Goal: Task Accomplishment & Management: Manage account settings

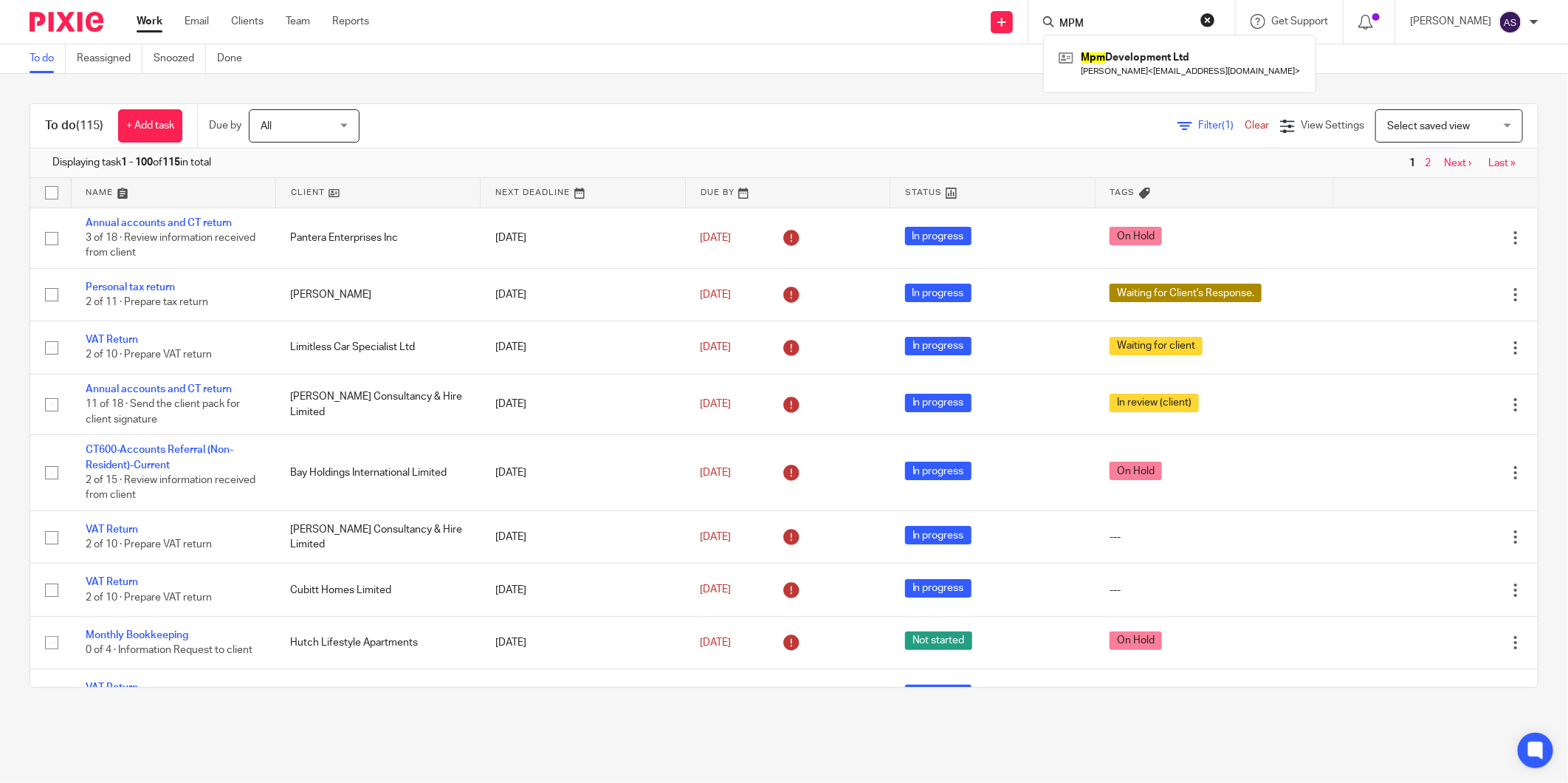
scroll to position [246, 0]
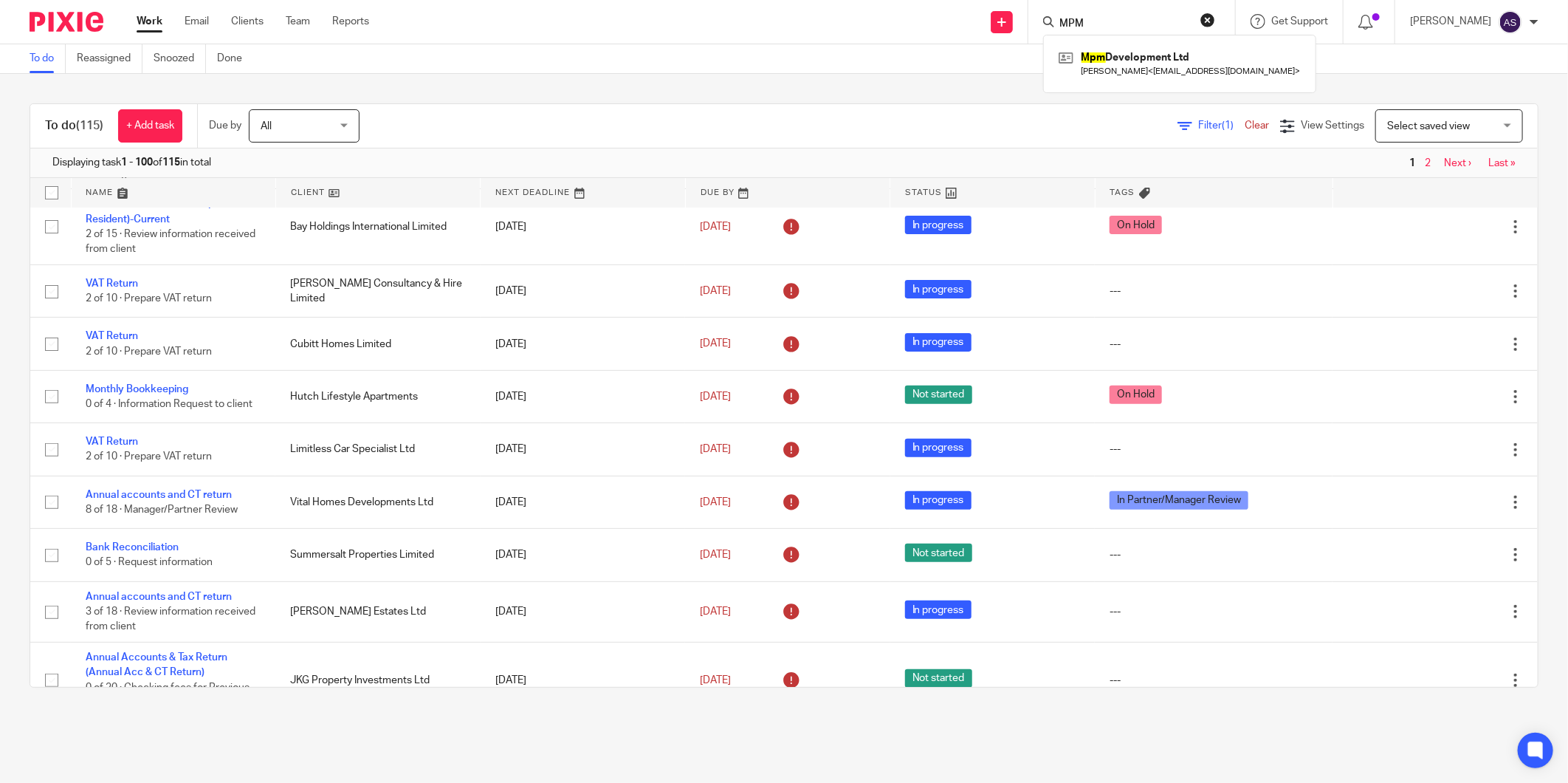
drag, startPoint x: 1097, startPoint y: 19, endPoint x: 1071, endPoint y: 19, distance: 26.0
click at [1071, 19] on input "MPM" at bounding box center [1124, 25] width 133 height 14
click at [1211, 17] on button "reset" at bounding box center [1207, 20] width 15 height 15
click at [1019, 96] on div "To do (115) + Add task Due by All All Today Tomorrow This week Next week This m…" at bounding box center [784, 395] width 1568 height 643
click at [1021, 89] on div "To do (115) + Add task Due by All All Today Tomorrow This week Next week This m…" at bounding box center [784, 395] width 1568 height 643
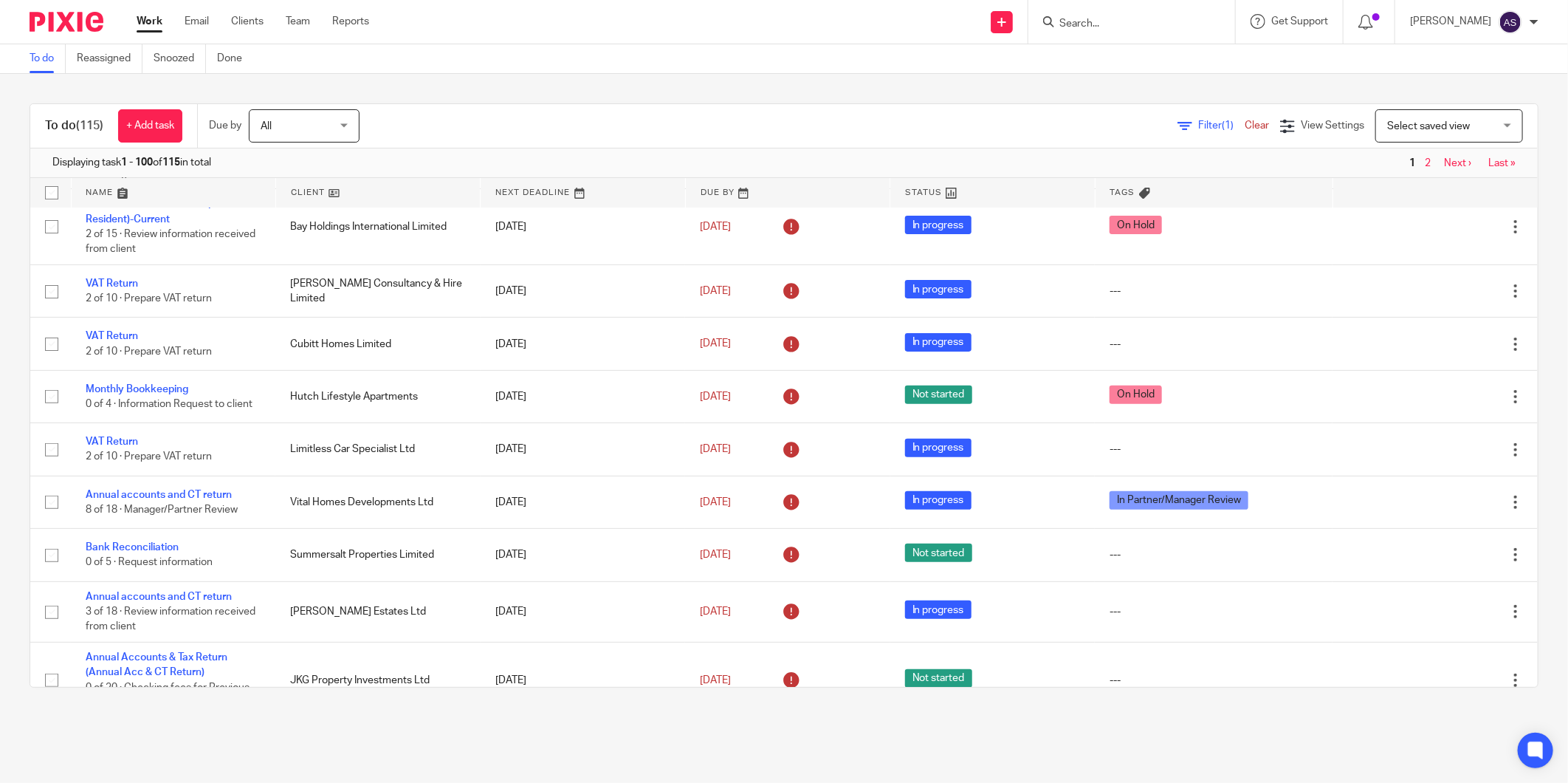
click at [1093, 25] on input "Search" at bounding box center [1124, 25] width 133 height 14
click at [1105, 27] on input "Search" at bounding box center [1124, 25] width 133 height 14
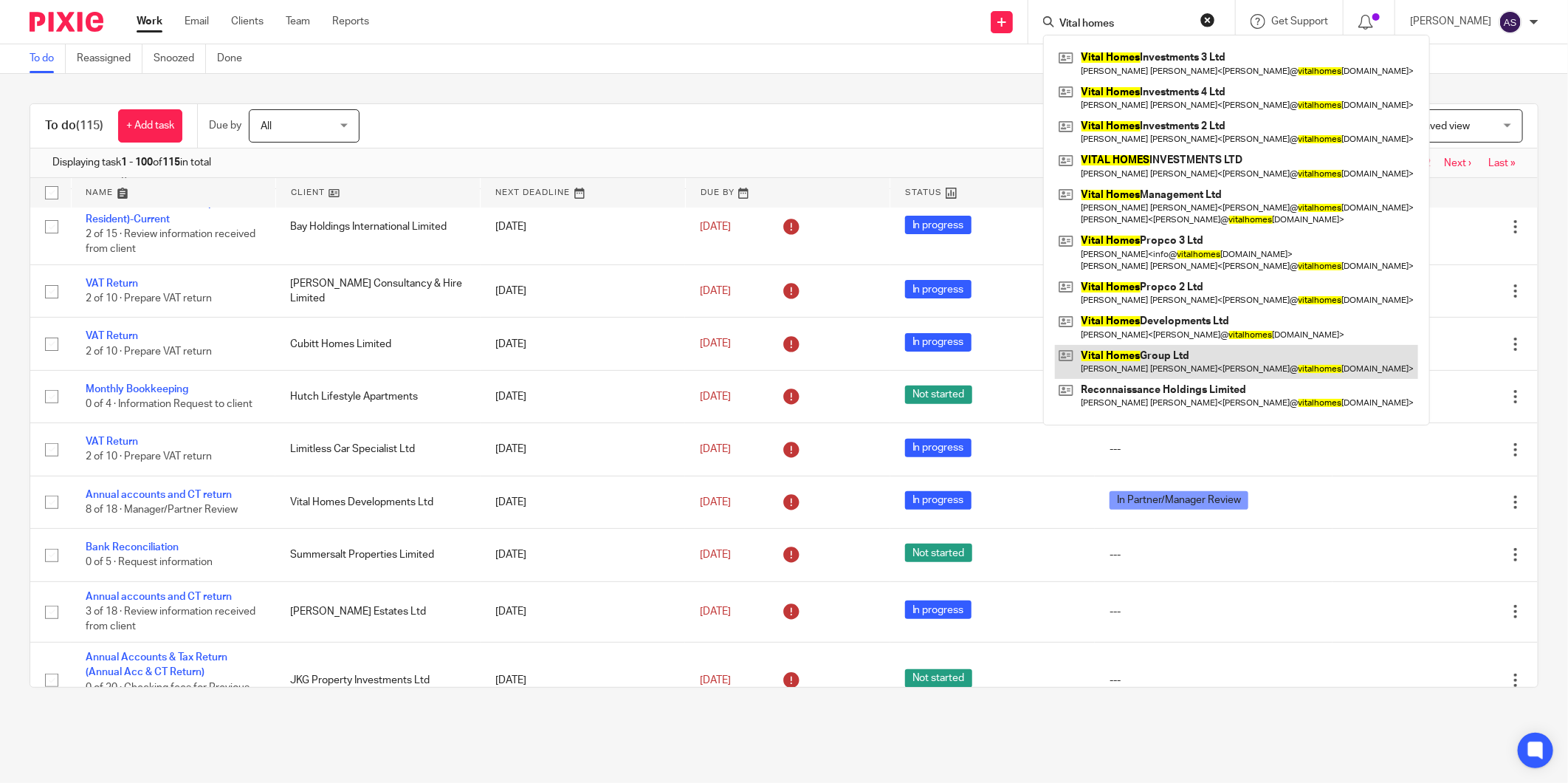
type input "Vital homes"
click at [1193, 355] on link at bounding box center [1236, 362] width 363 height 34
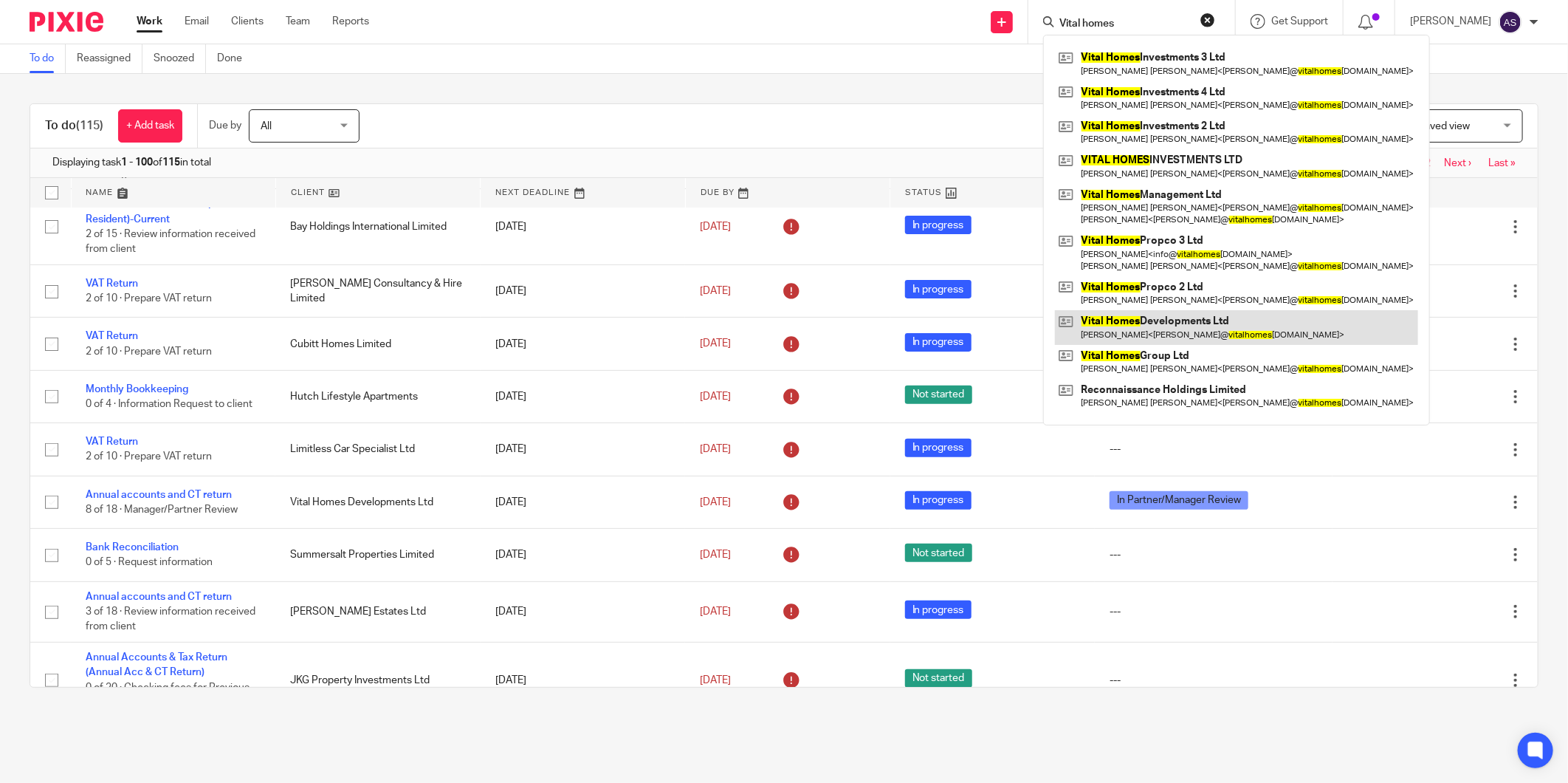
click at [1184, 317] on link at bounding box center [1236, 327] width 363 height 34
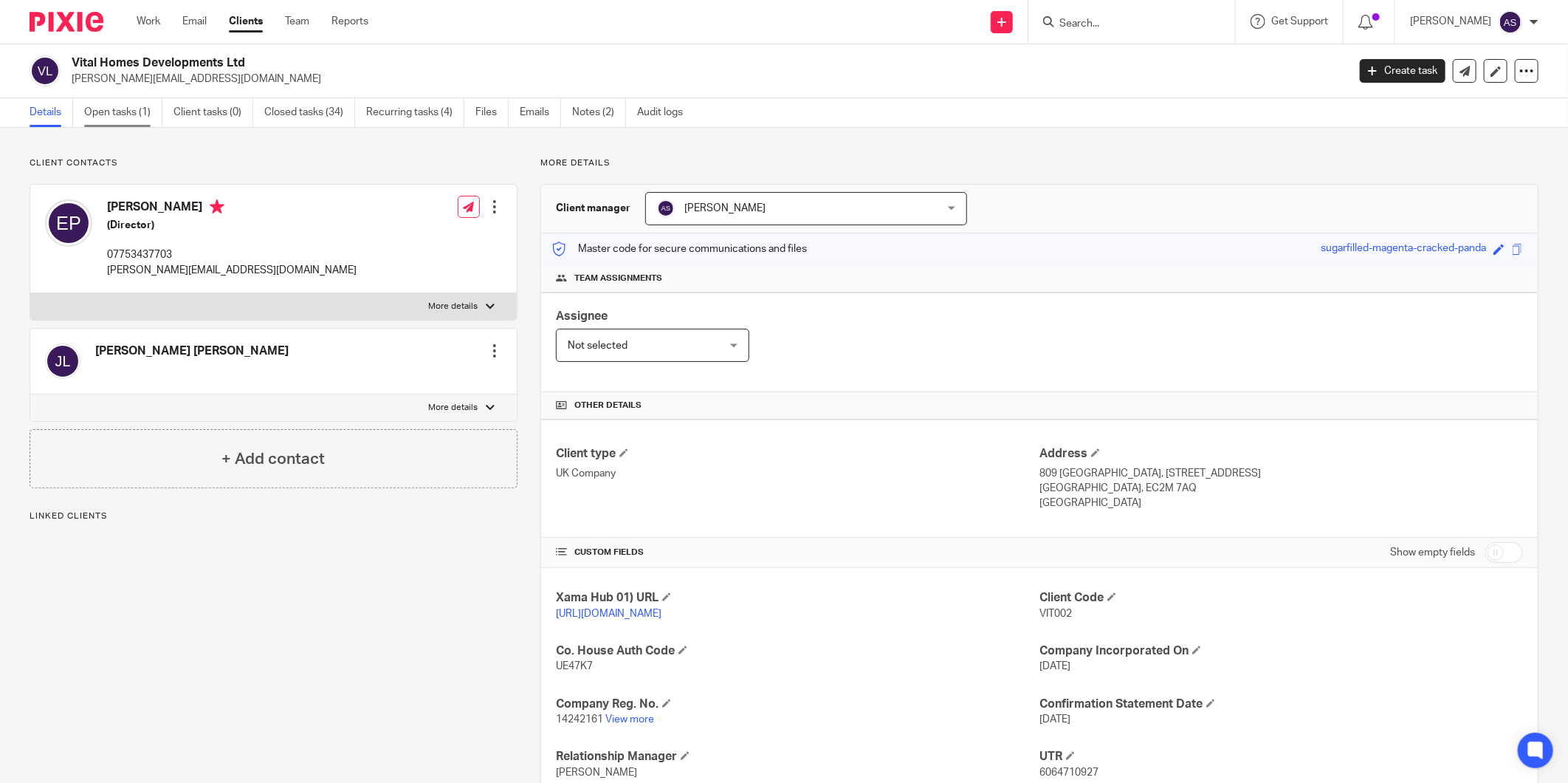
click at [144, 111] on link "Open tasks (1)" at bounding box center [123, 113] width 79 height 29
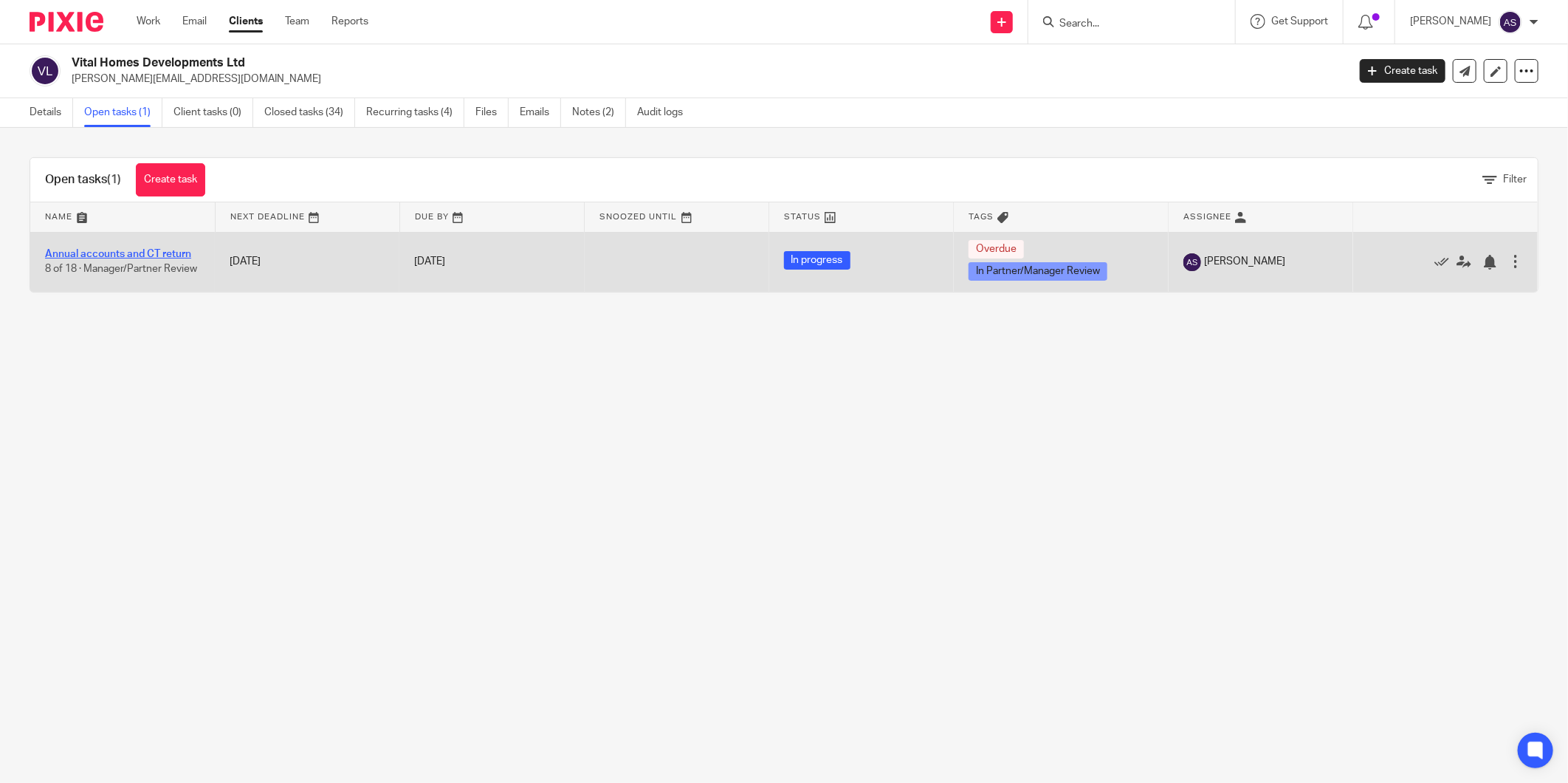
click at [149, 249] on link "Annual accounts and CT return" at bounding box center [118, 254] width 146 height 10
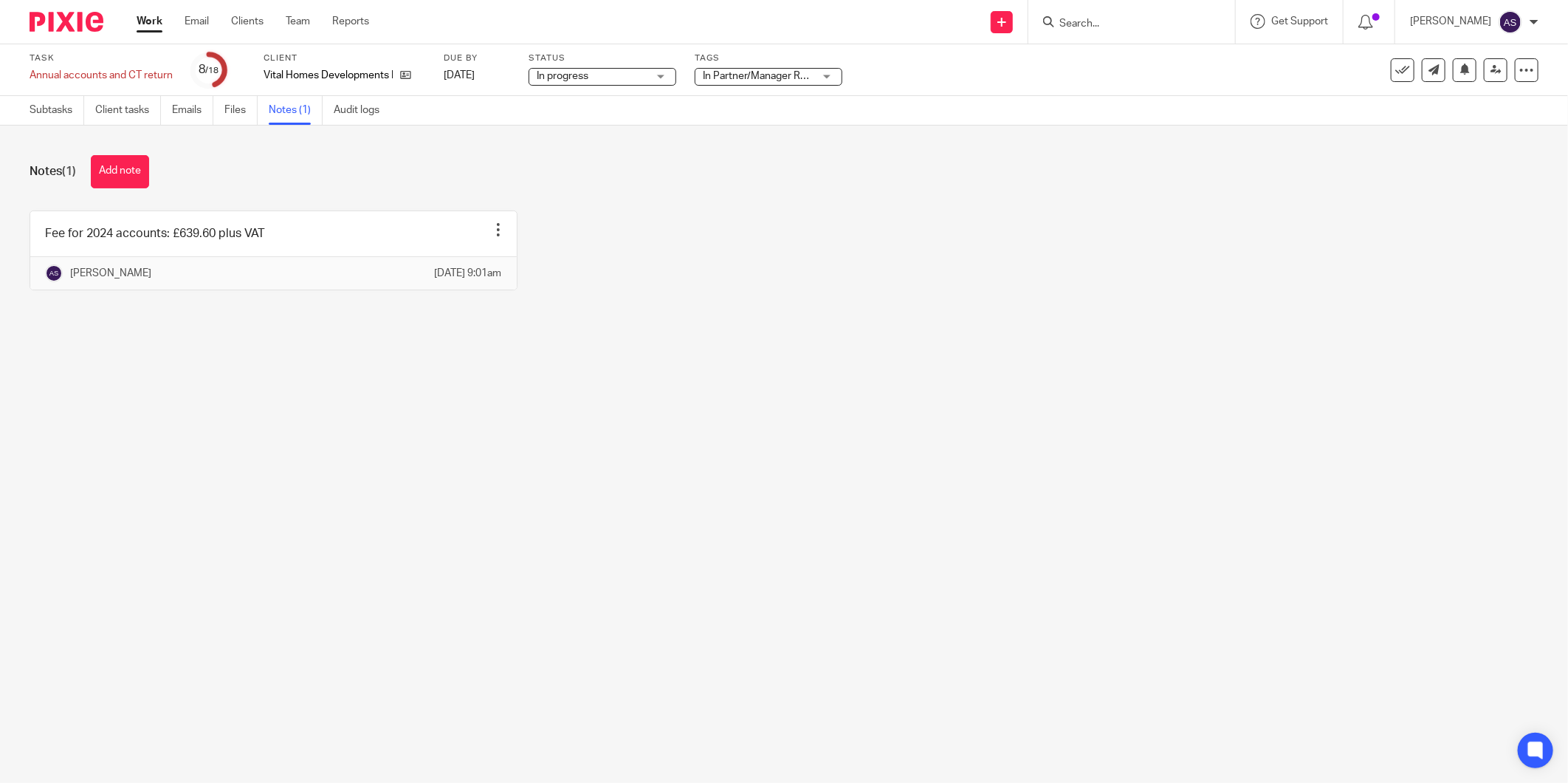
click at [785, 71] on span "In Partner/Manager Review" at bounding box center [764, 76] width 124 height 10
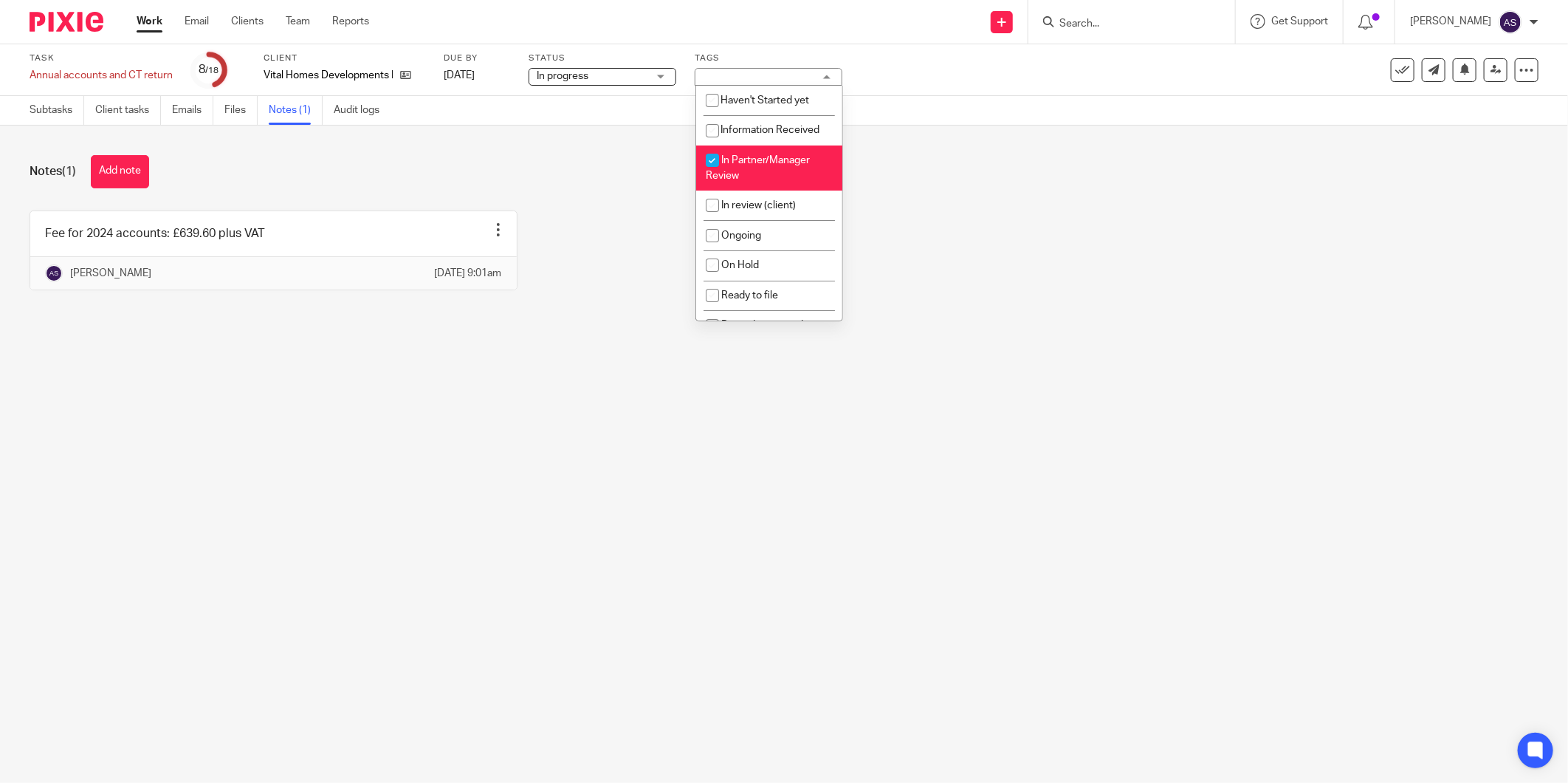
click at [748, 181] on li "In Partner/Manager Review" at bounding box center [769, 168] width 146 height 45
checkbox input "false"
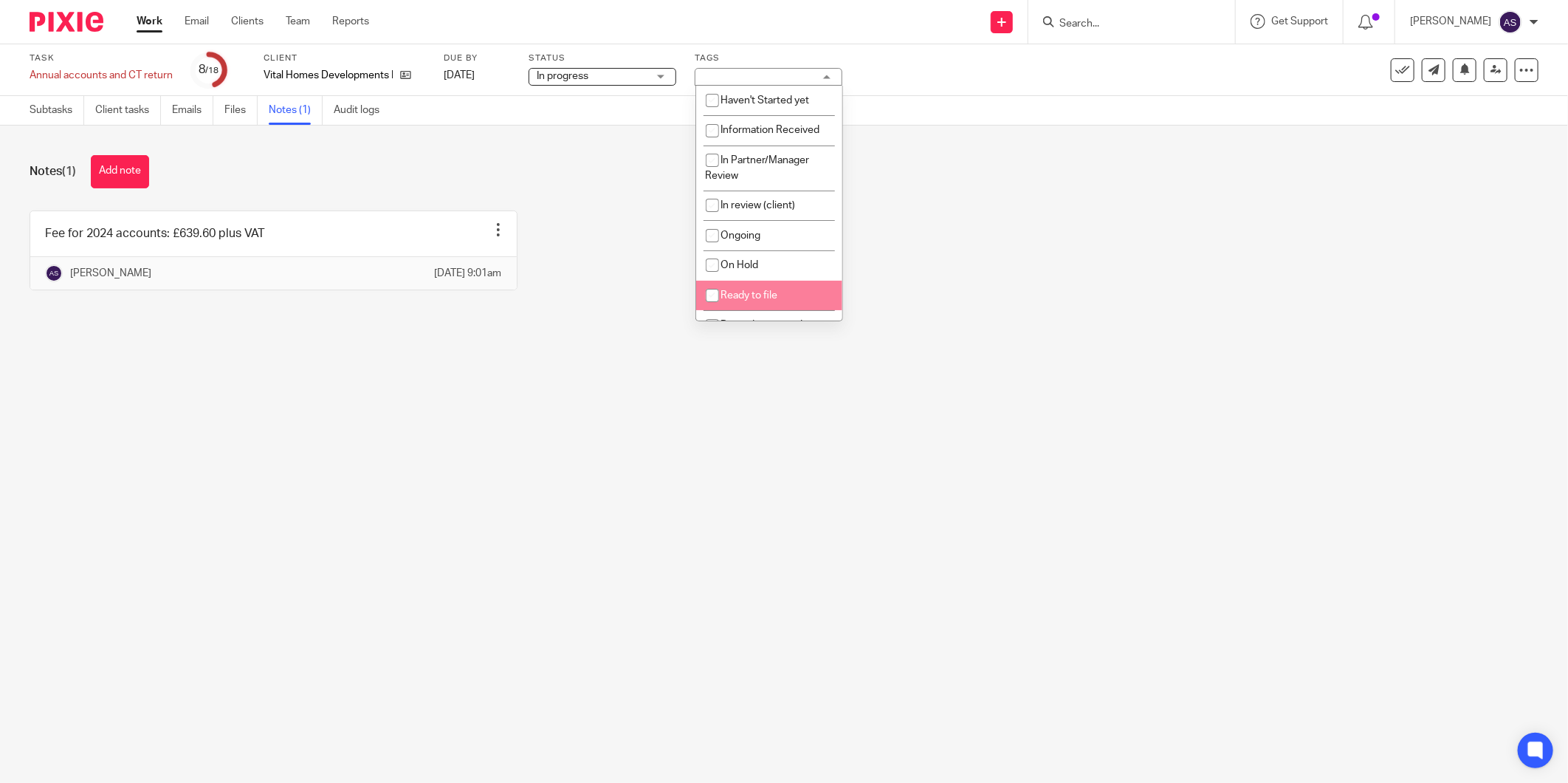
click at [752, 295] on span "Ready to file" at bounding box center [750, 295] width 57 height 10
checkbox input "true"
click at [619, 486] on main "Task Annual accounts and CT return Save Annual accounts and CT return 8 /18 Cli…" at bounding box center [784, 392] width 1568 height 783
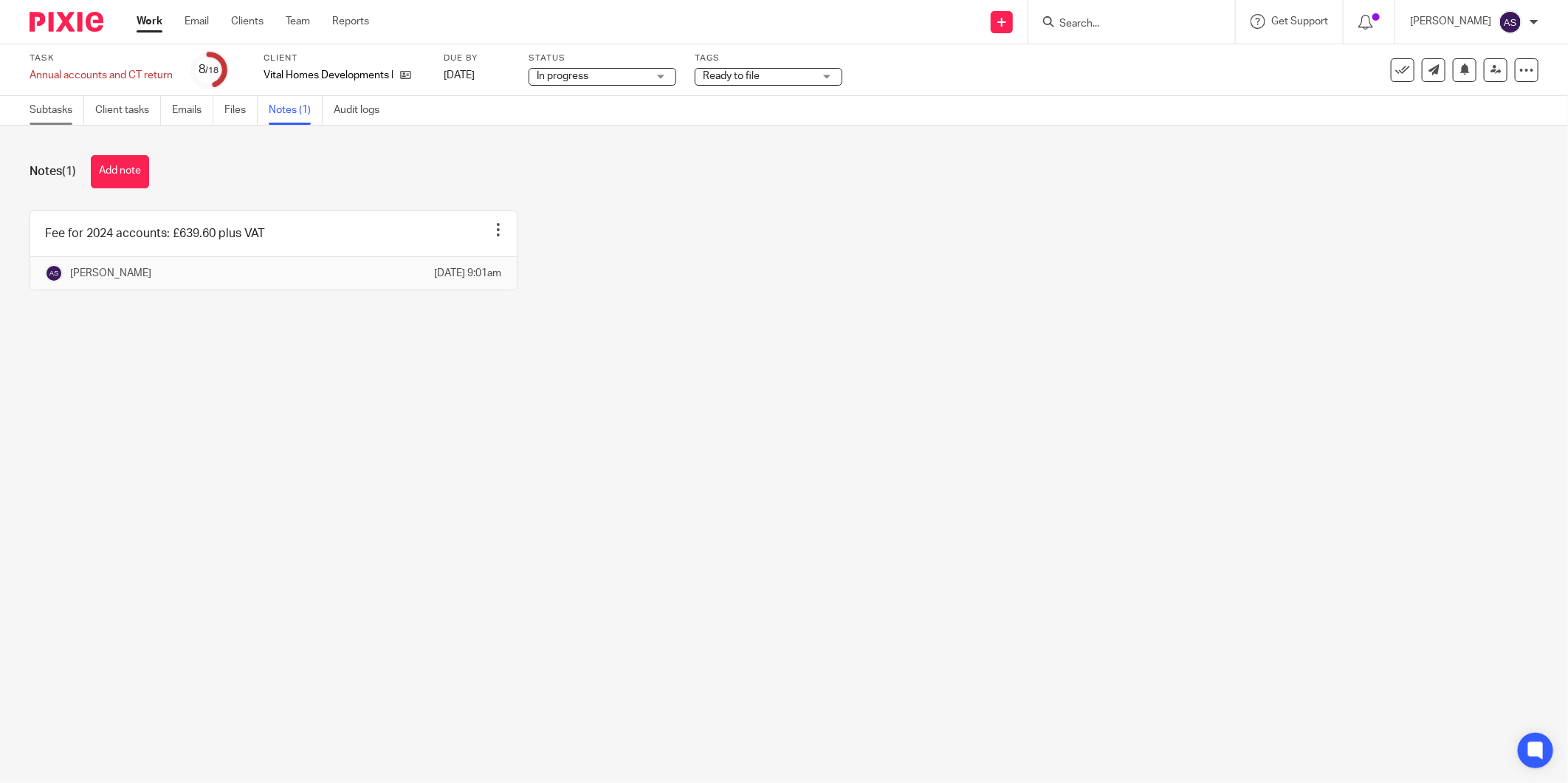
click at [56, 122] on link "Subtasks" at bounding box center [57, 110] width 55 height 29
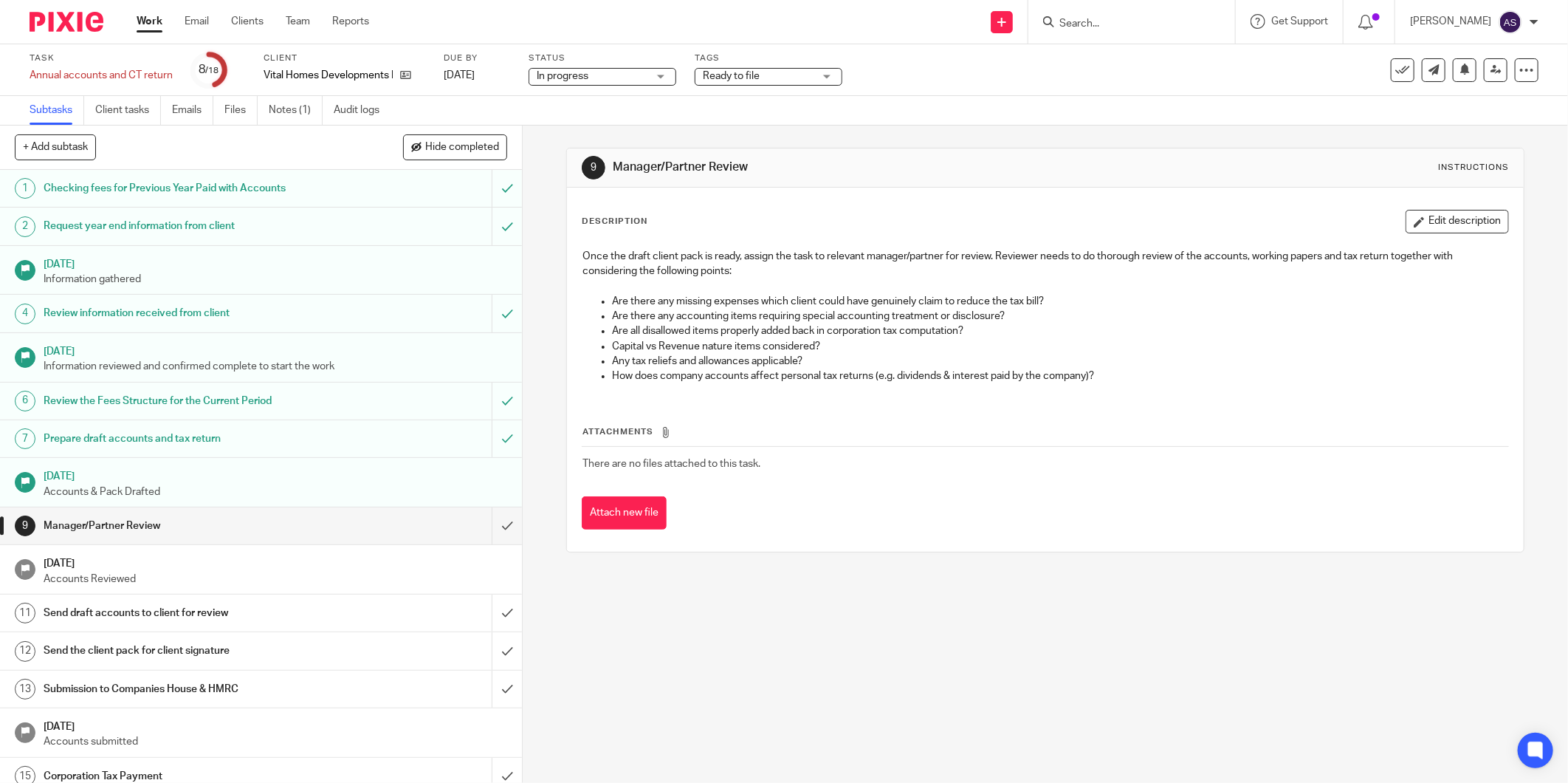
click at [928, 609] on div "9 Manager/Partner Review Instructions Description Edit description Once the dra…" at bounding box center [1045, 454] width 1046 height 657
click at [490, 521] on input "submit" at bounding box center [261, 525] width 522 height 37
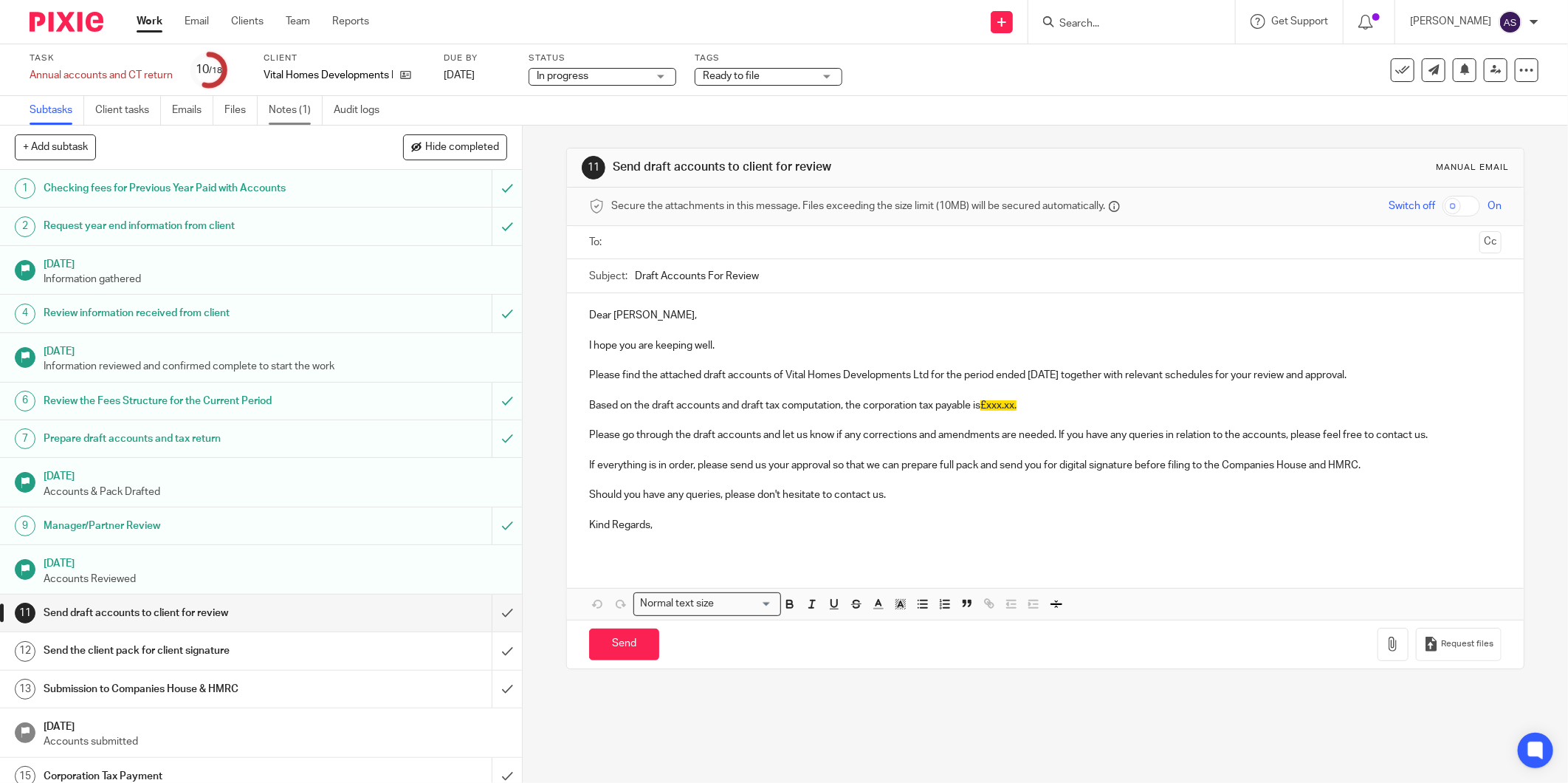
click at [310, 120] on link "Notes (1)" at bounding box center [295, 110] width 54 height 29
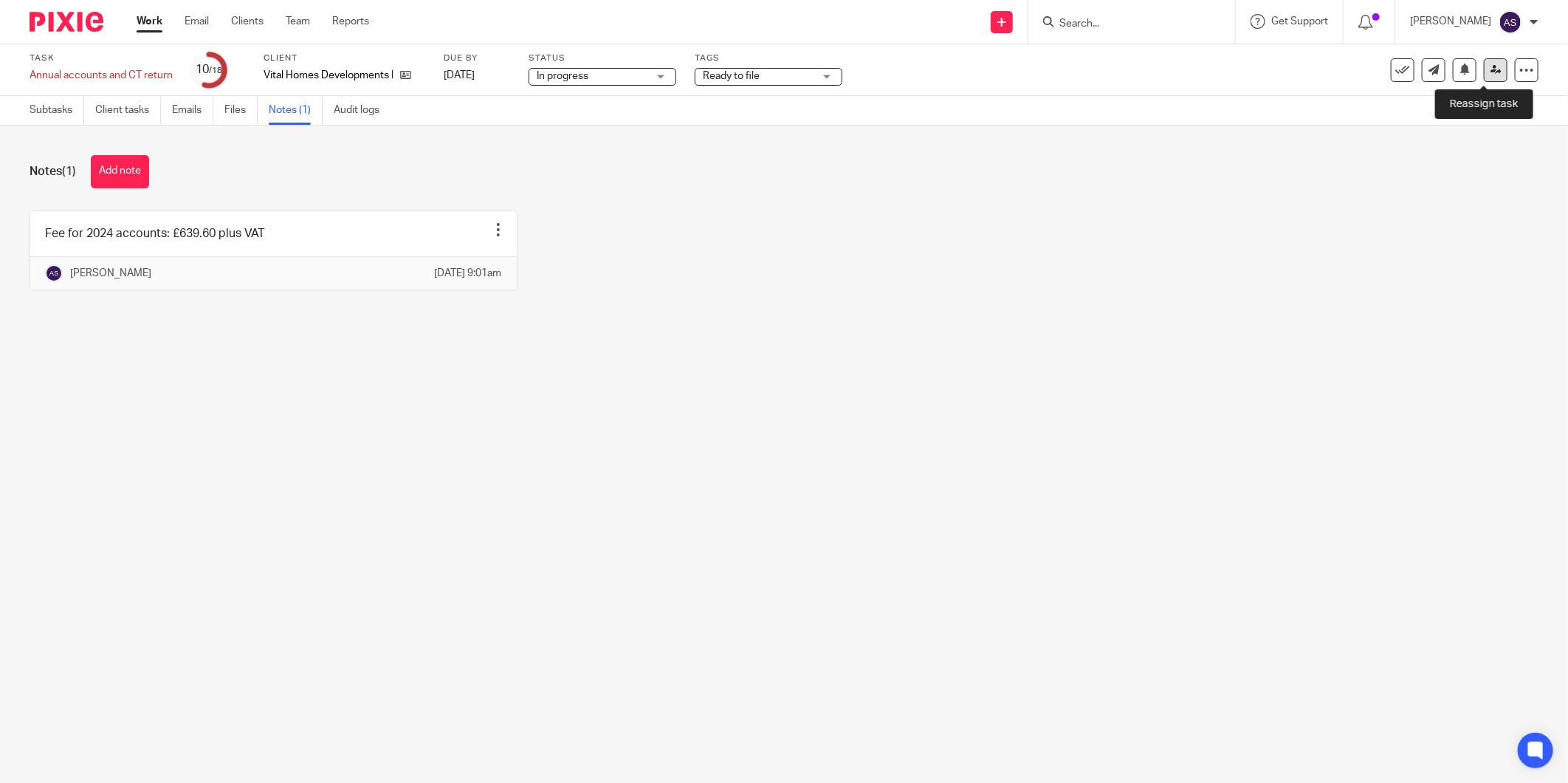
click at [1484, 79] on link at bounding box center [1496, 70] width 24 height 24
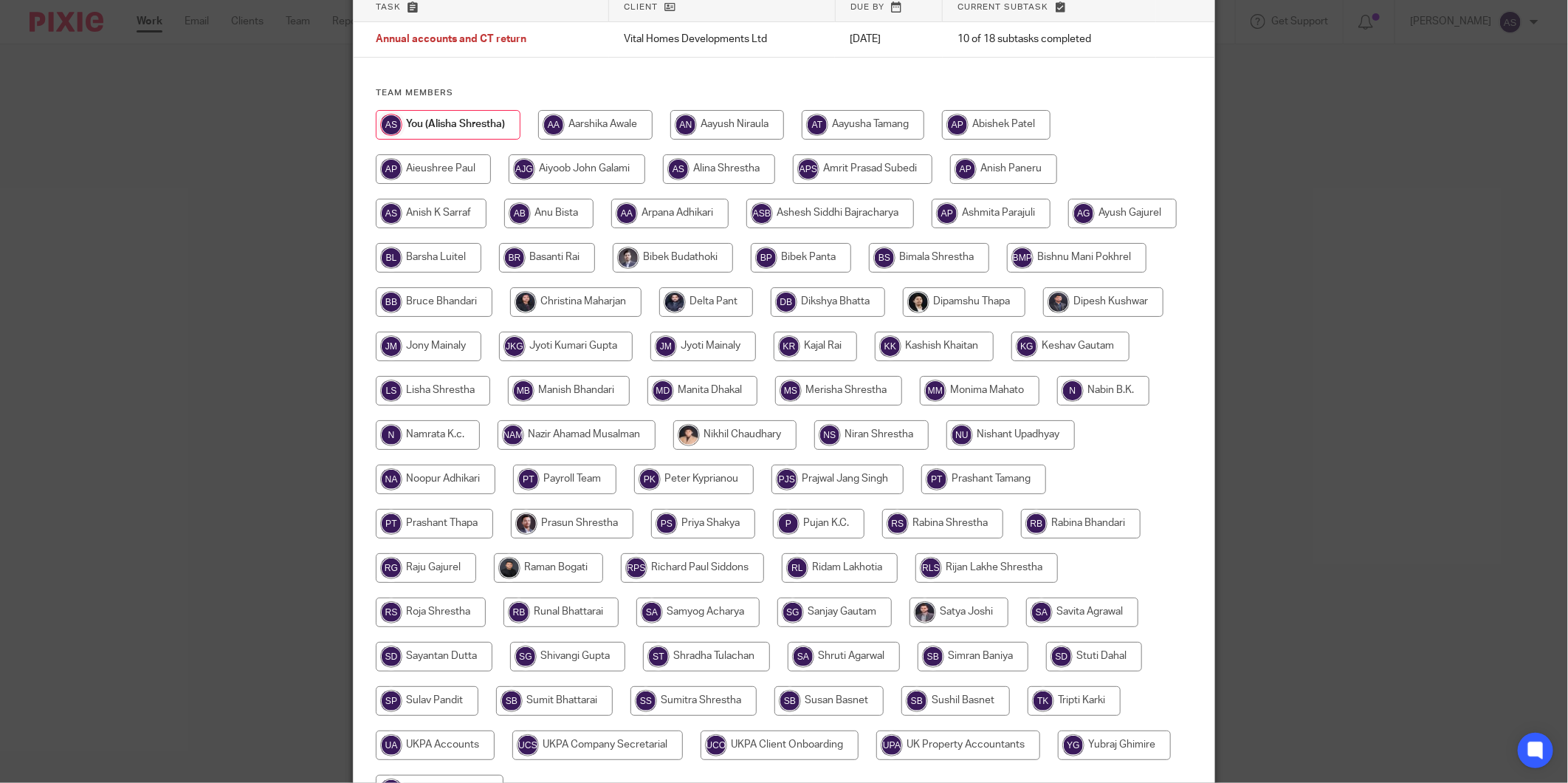
scroll to position [272, 0]
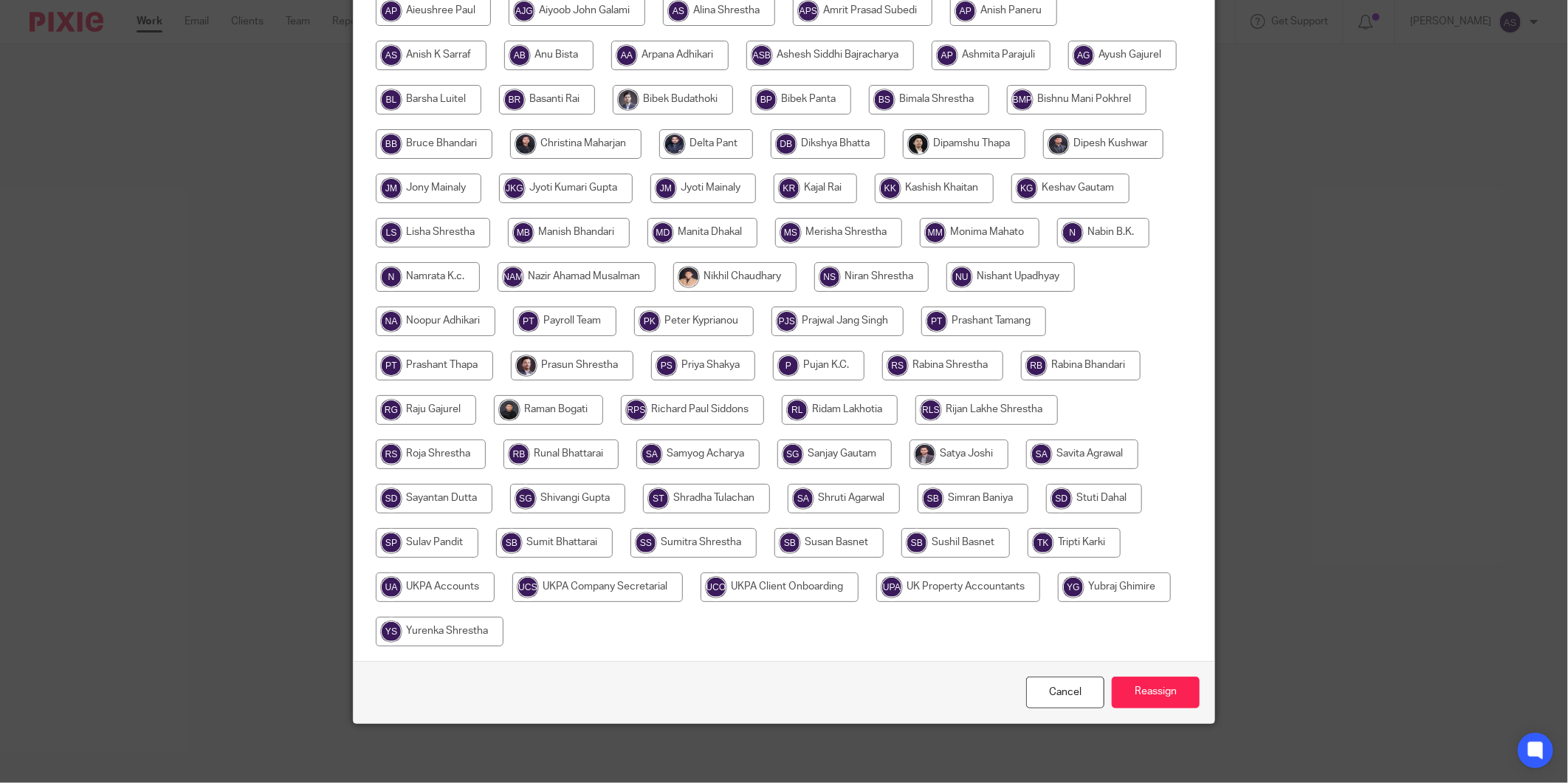
click at [495, 592] on input "radio" at bounding box center [435, 586] width 119 height 30
radio input "true"
click at [1160, 698] on input "Reassign" at bounding box center [1156, 692] width 88 height 32
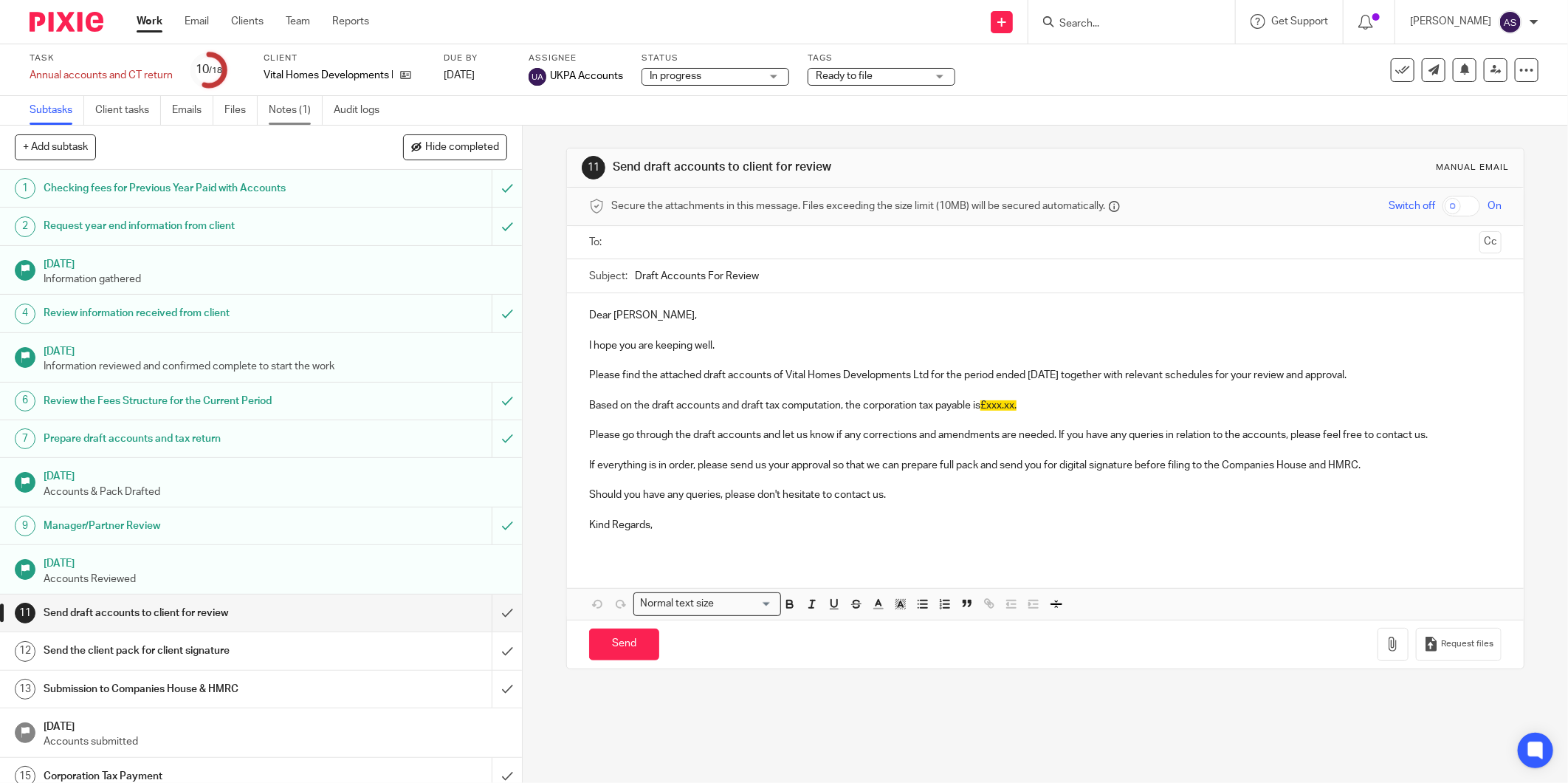
click at [288, 109] on link "Notes (1)" at bounding box center [295, 110] width 54 height 29
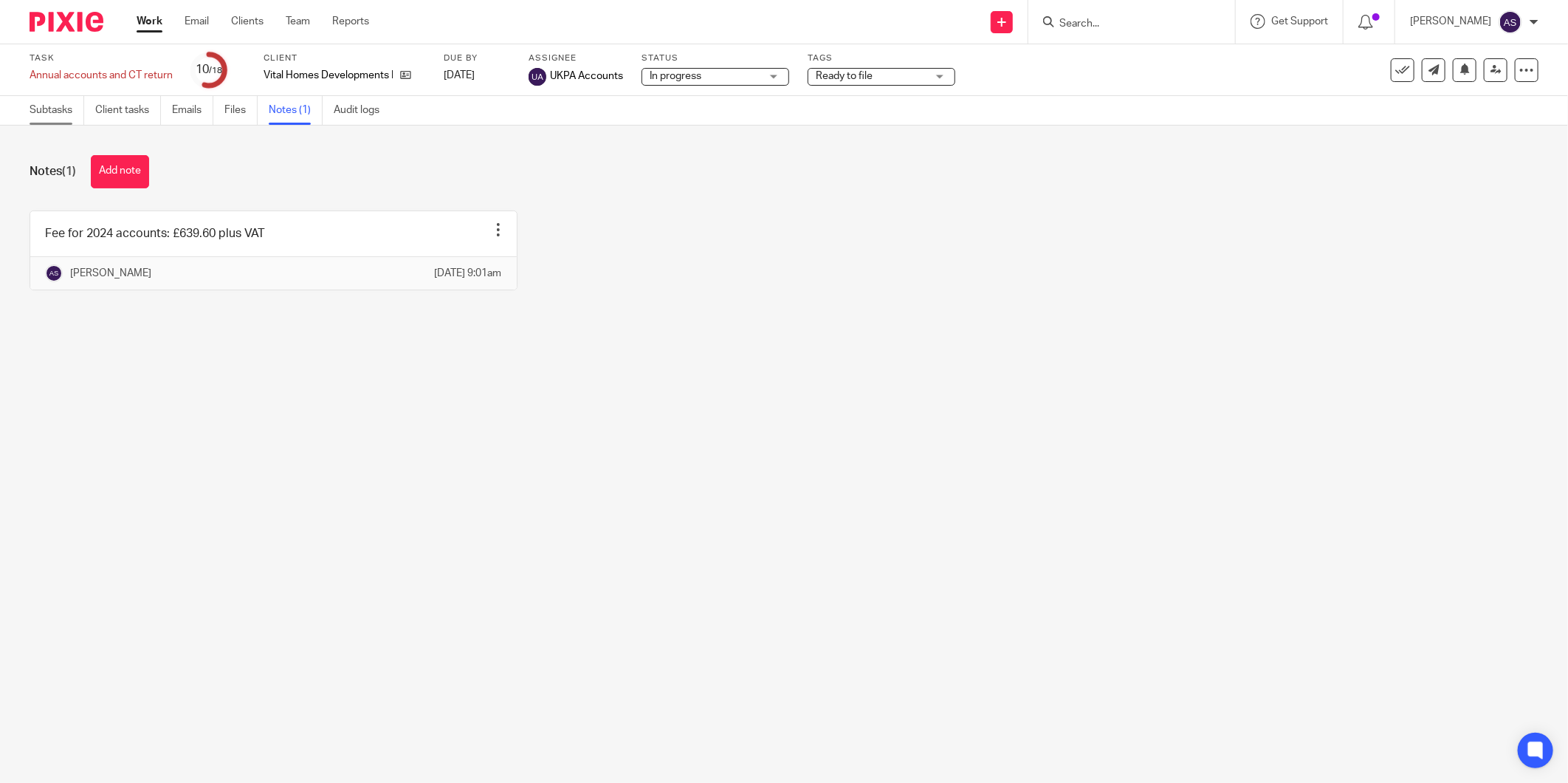
click at [68, 111] on link "Subtasks" at bounding box center [57, 110] width 55 height 29
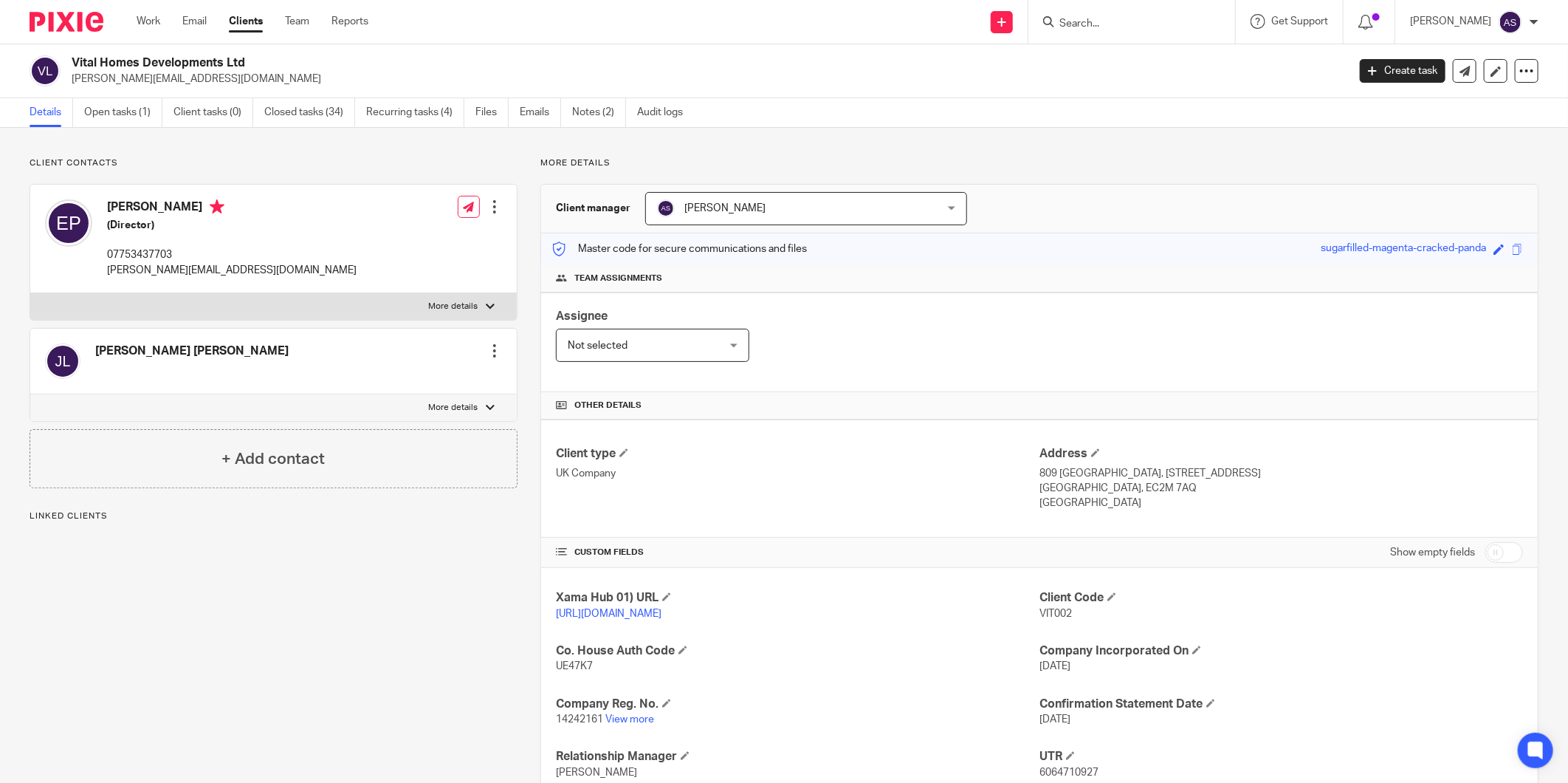
scroll to position [82, 0]
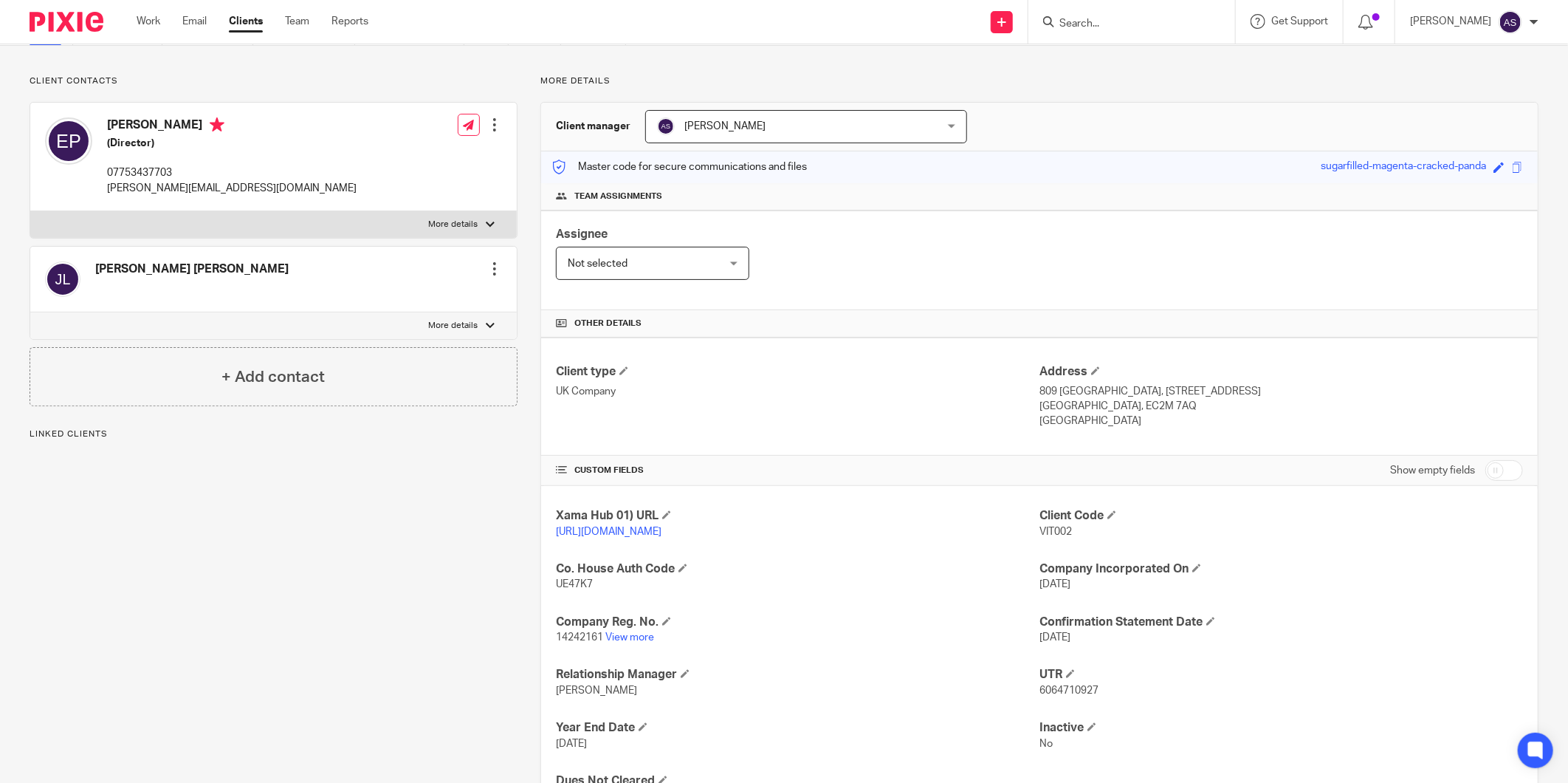
click at [576, 580] on span "UE47K7" at bounding box center [574, 584] width 37 height 10
copy span "UE47K7"
